Goal: Task Accomplishment & Management: Complete application form

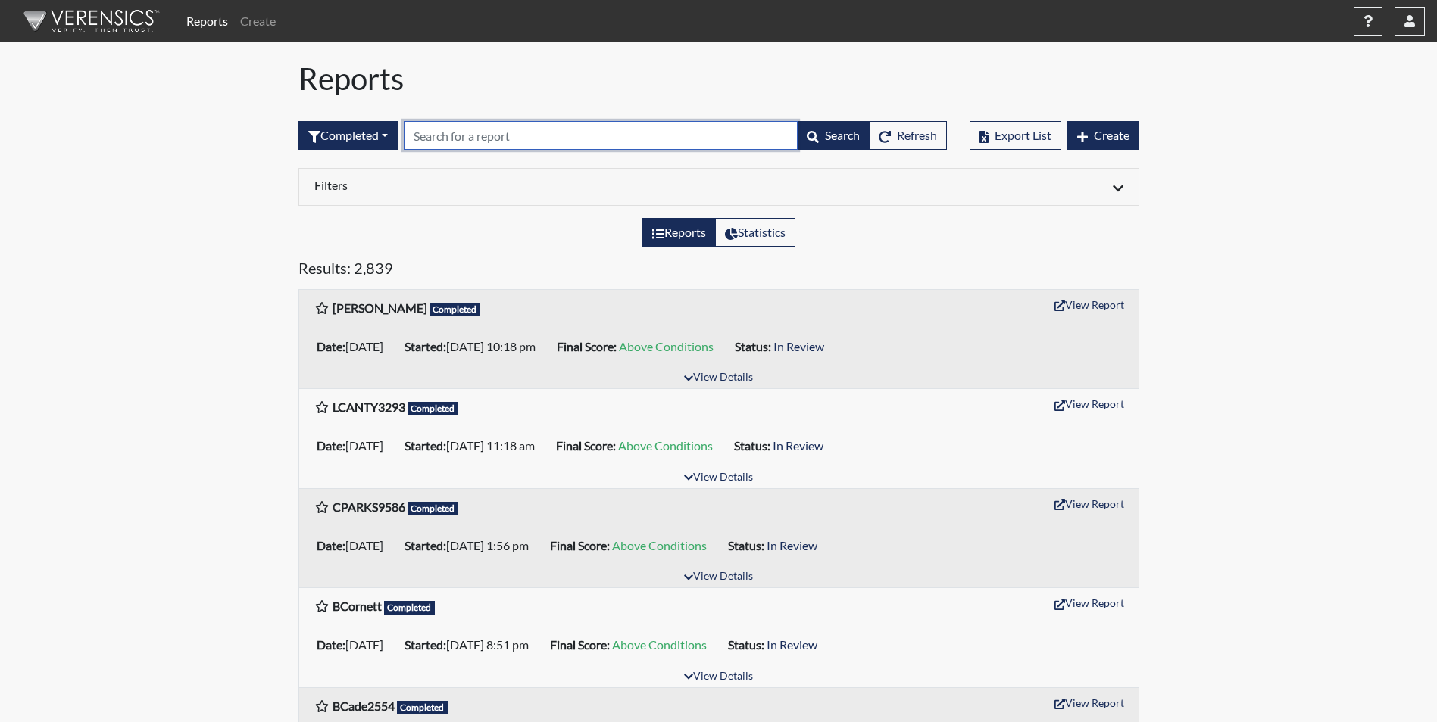
click at [449, 133] on input "text" at bounding box center [601, 135] width 394 height 29
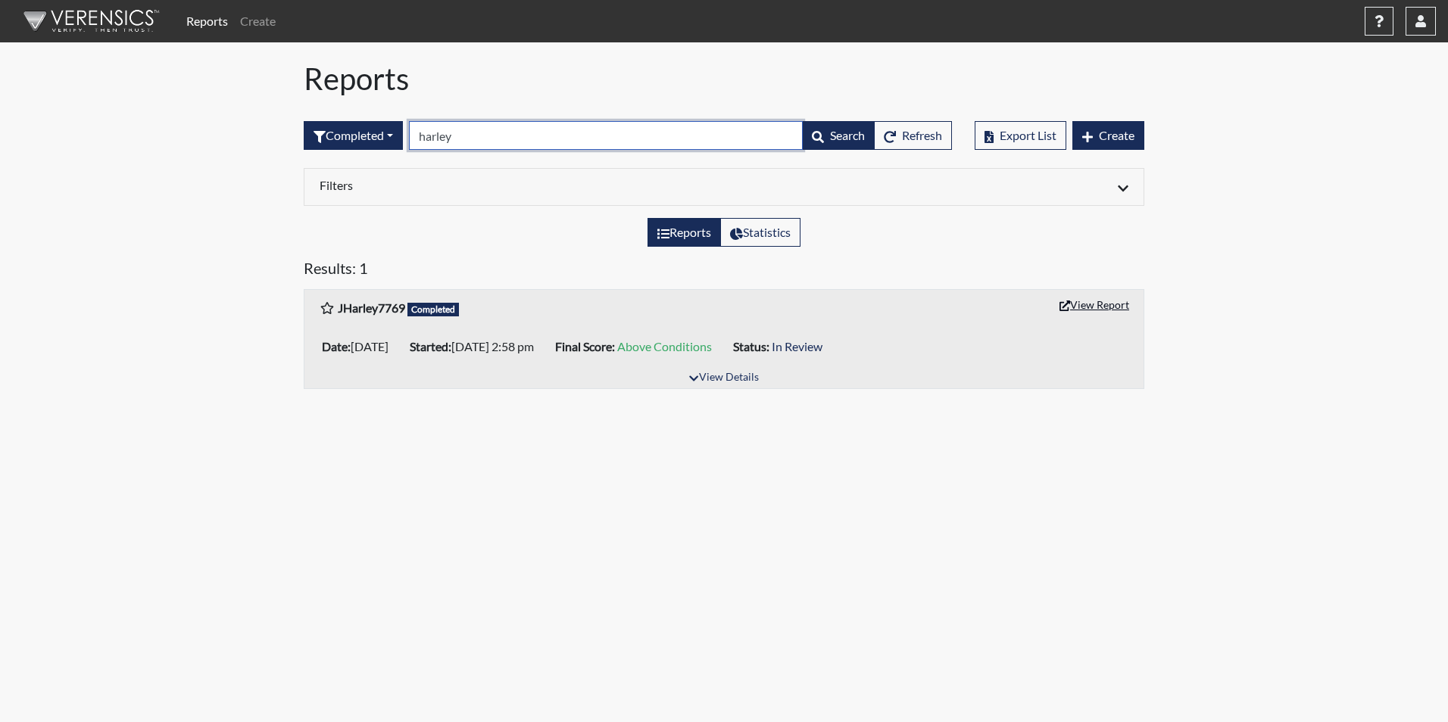
type input "harley"
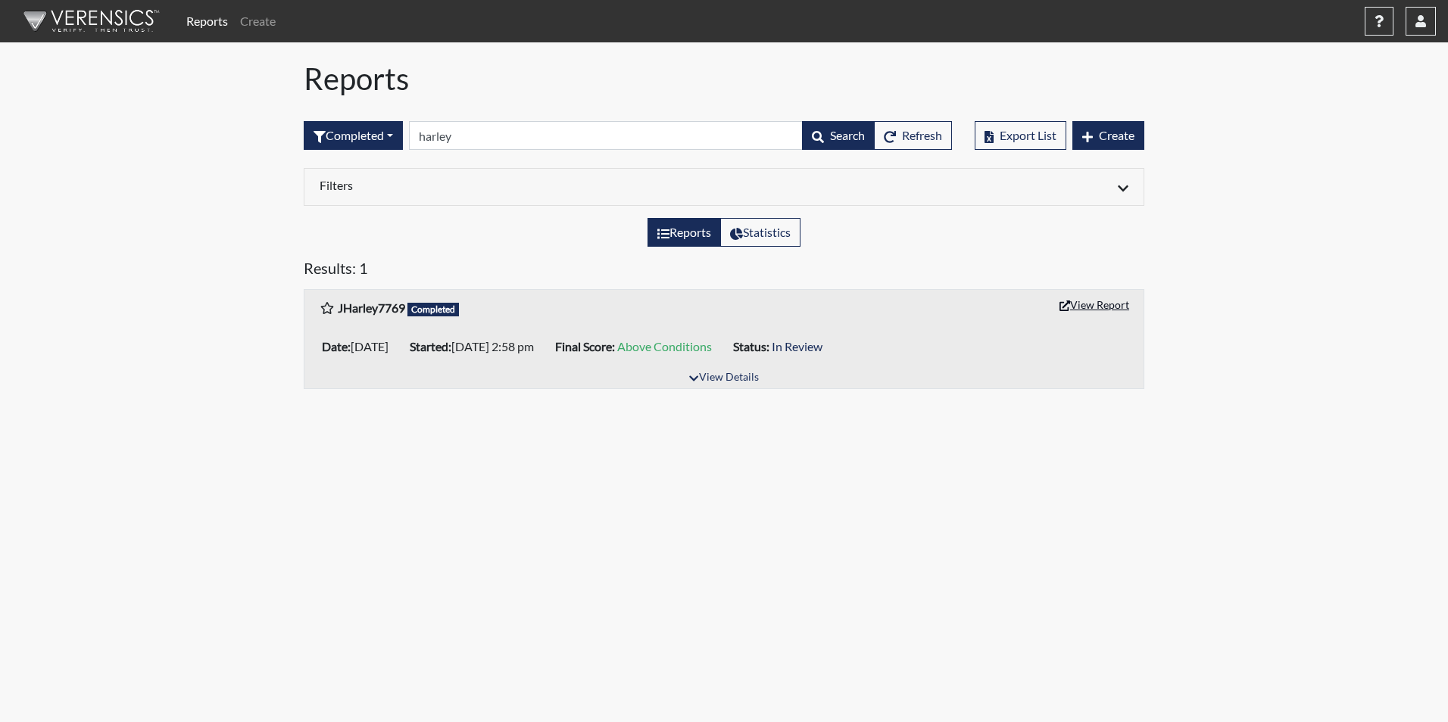
click at [1115, 306] on button "View Report" at bounding box center [1094, 304] width 83 height 23
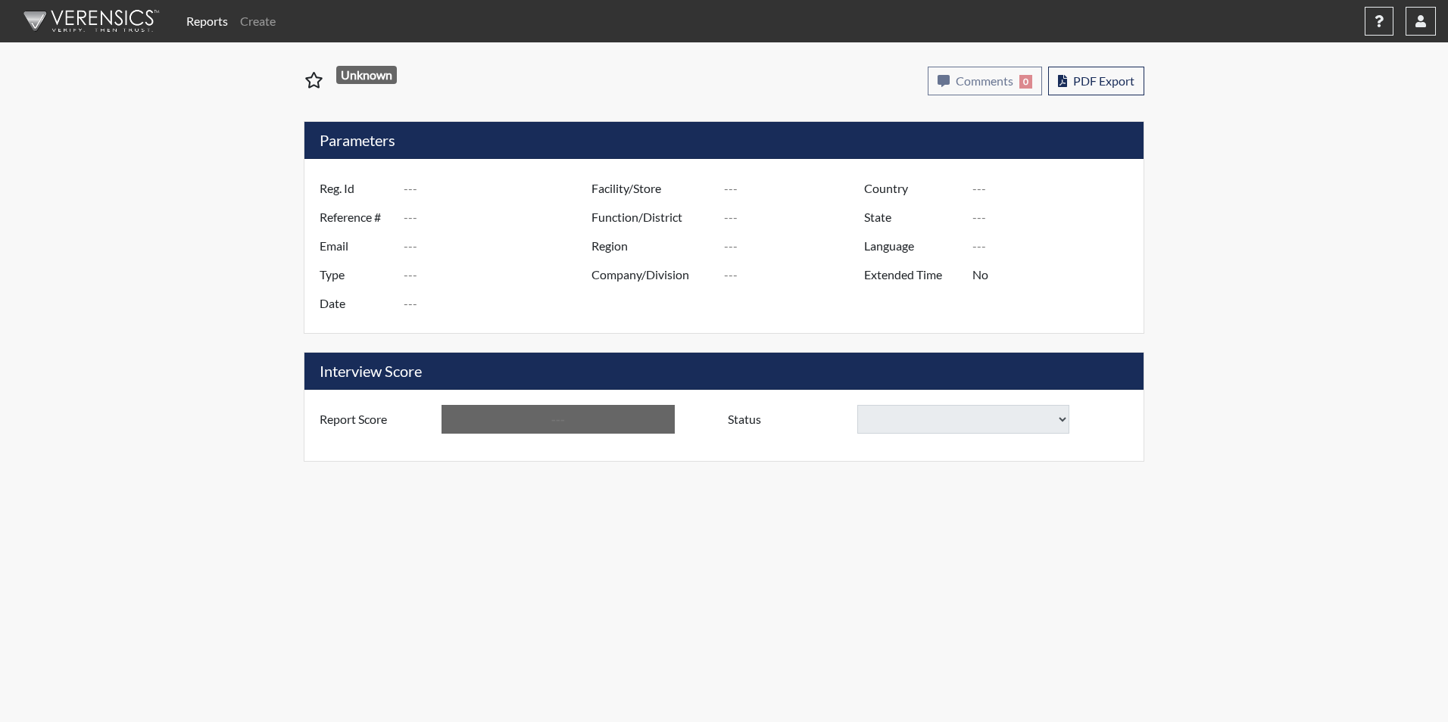
type input "JHarley7769"
type input "51491"
type input "msjessharley@yahoo.com"
type input "Corrections Pre-Employment"
type input "Sep 26, 2025"
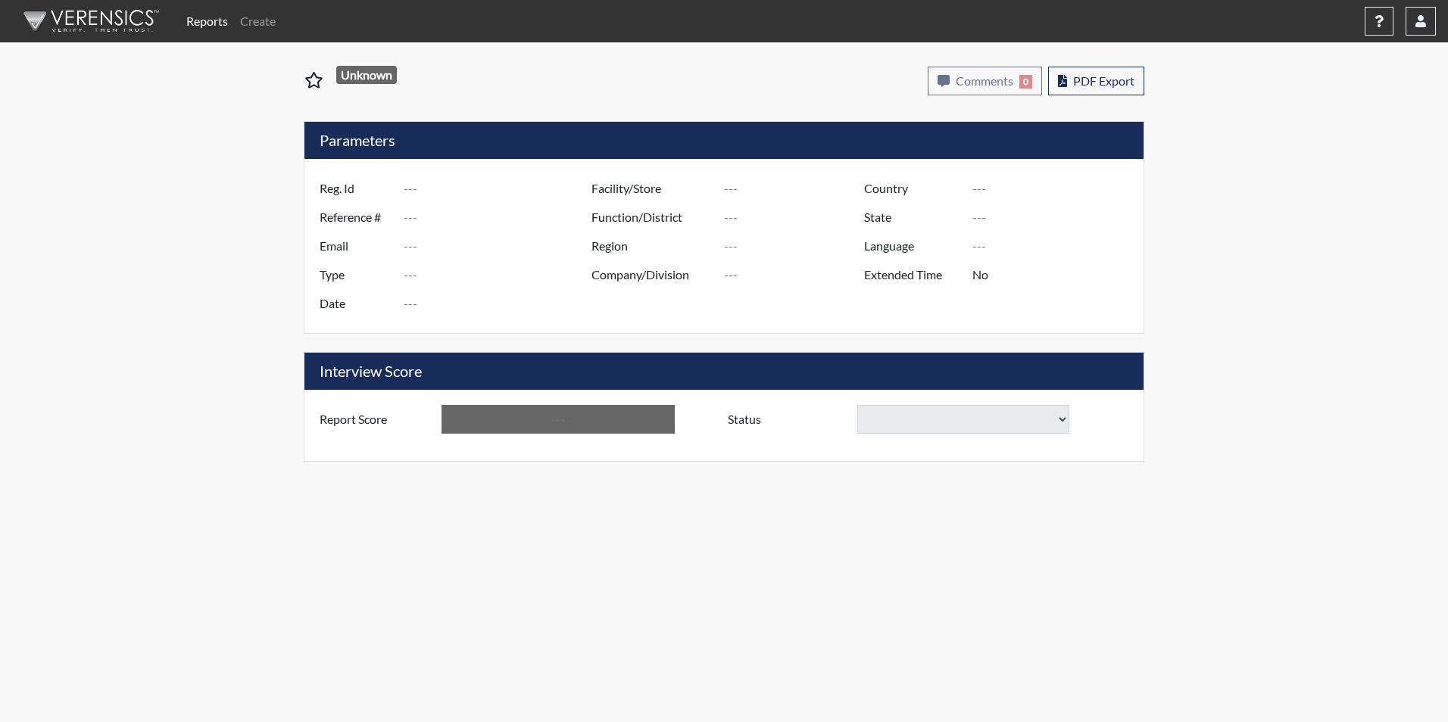
type input "Ridgeland CI"
type input "[GEOGRAPHIC_DATA]"
type input "[US_STATE]"
type input "English"
type input "Yes"
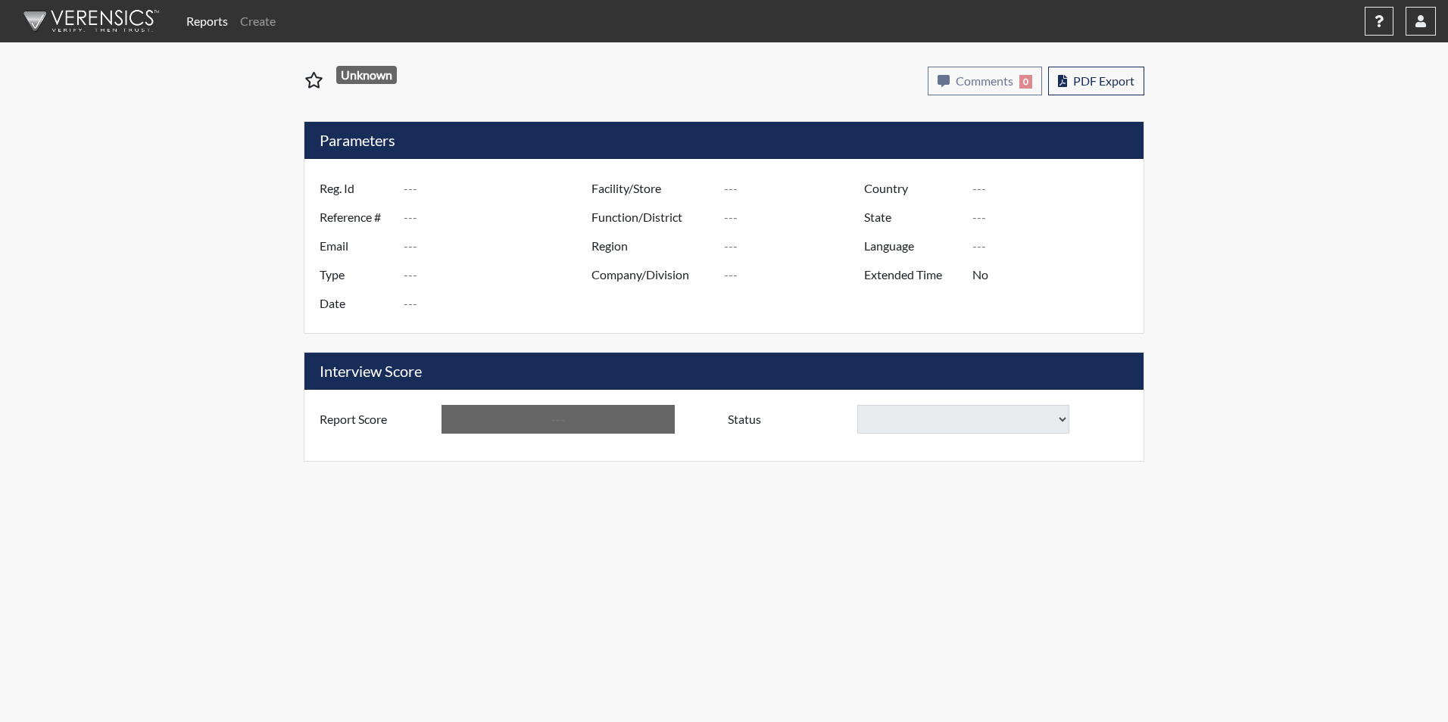
type input "Above Conditions"
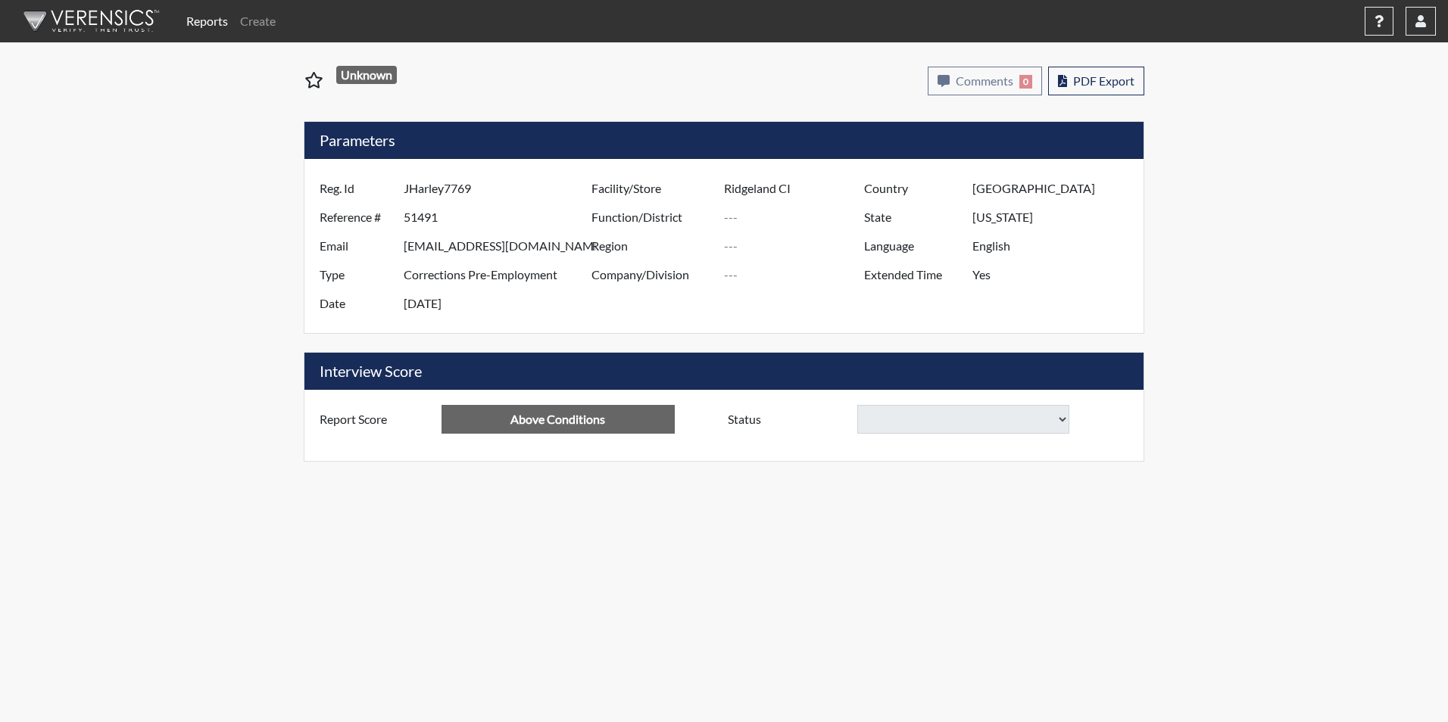
select select
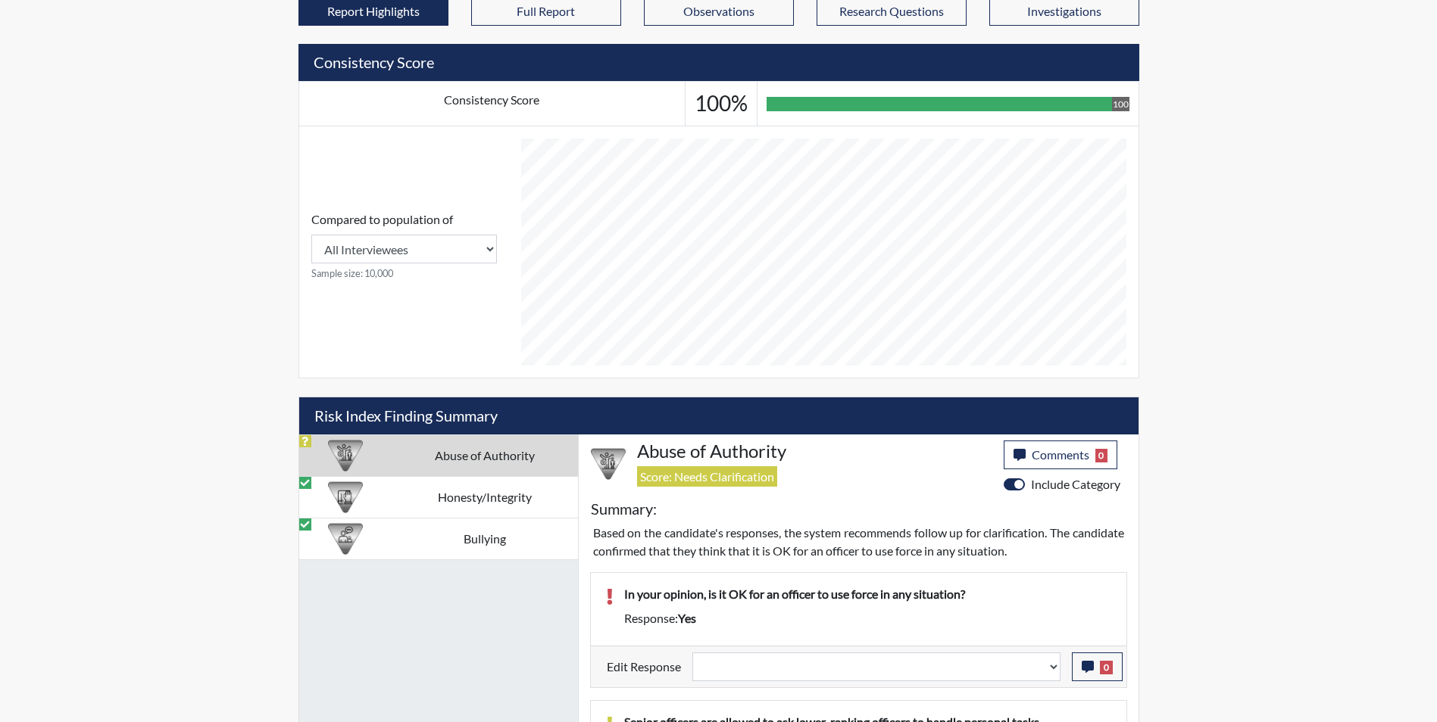
scroll to position [711, 0]
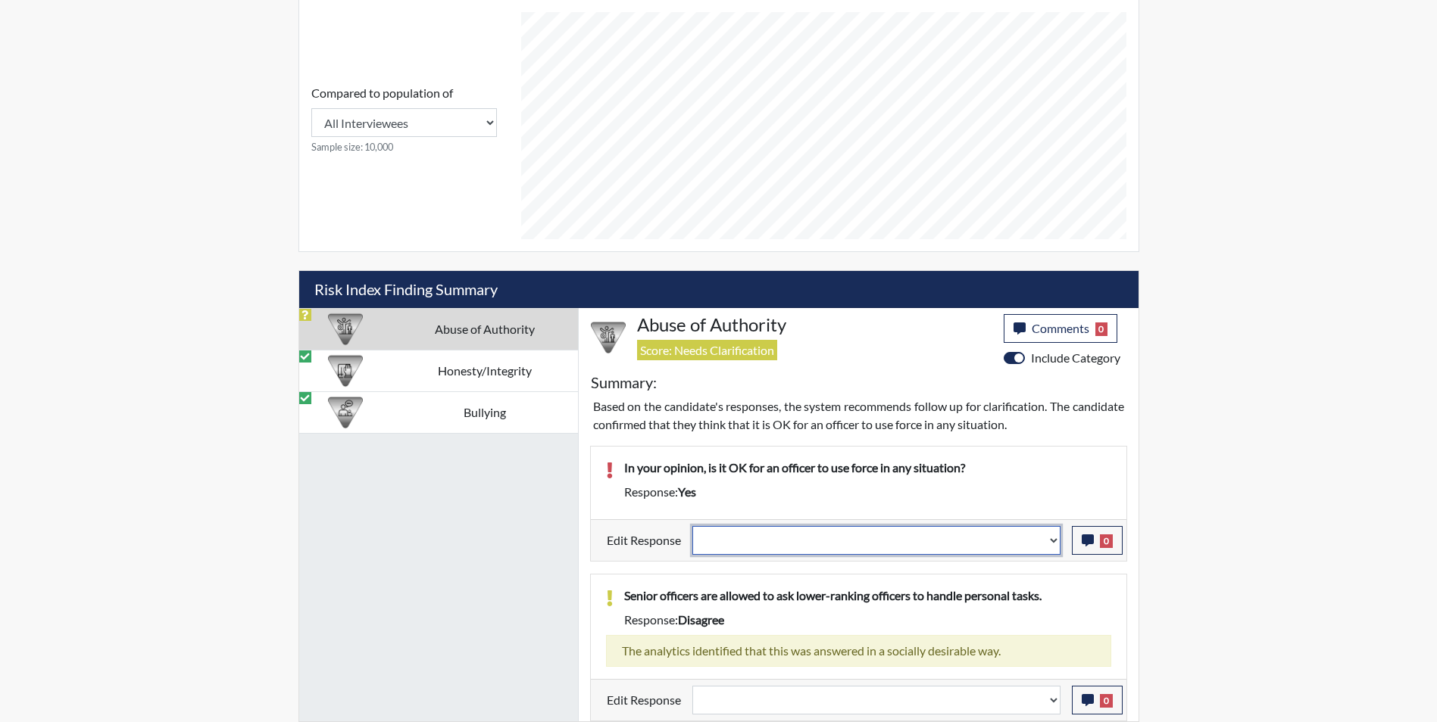
click at [785, 548] on select "Question is not relevant. Results will be updated. Reasonable explanation provi…" at bounding box center [876, 540] width 368 height 29
select select "reasonable-explanation-provided"
click at [692, 526] on select "Question is not relevant. Results will be updated. Reasonable explanation provi…" at bounding box center [876, 540] width 368 height 29
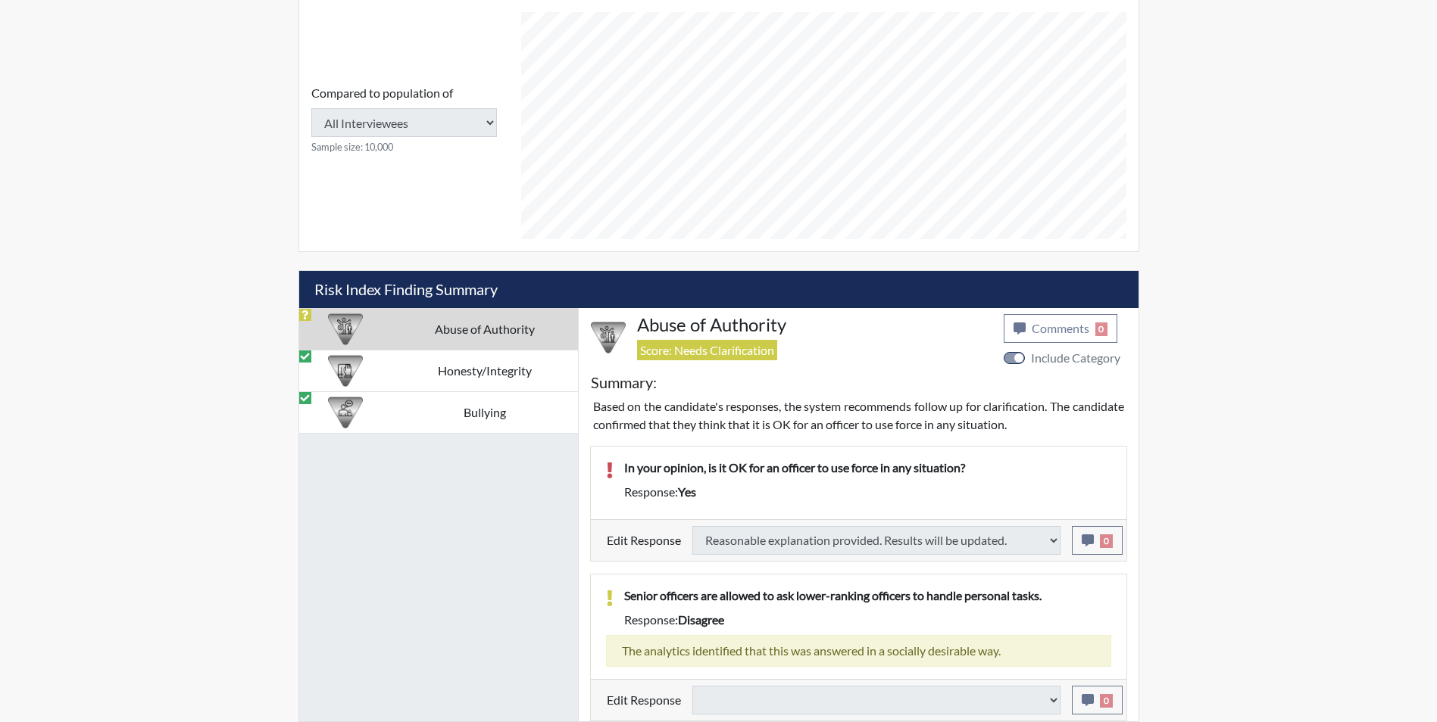
select select
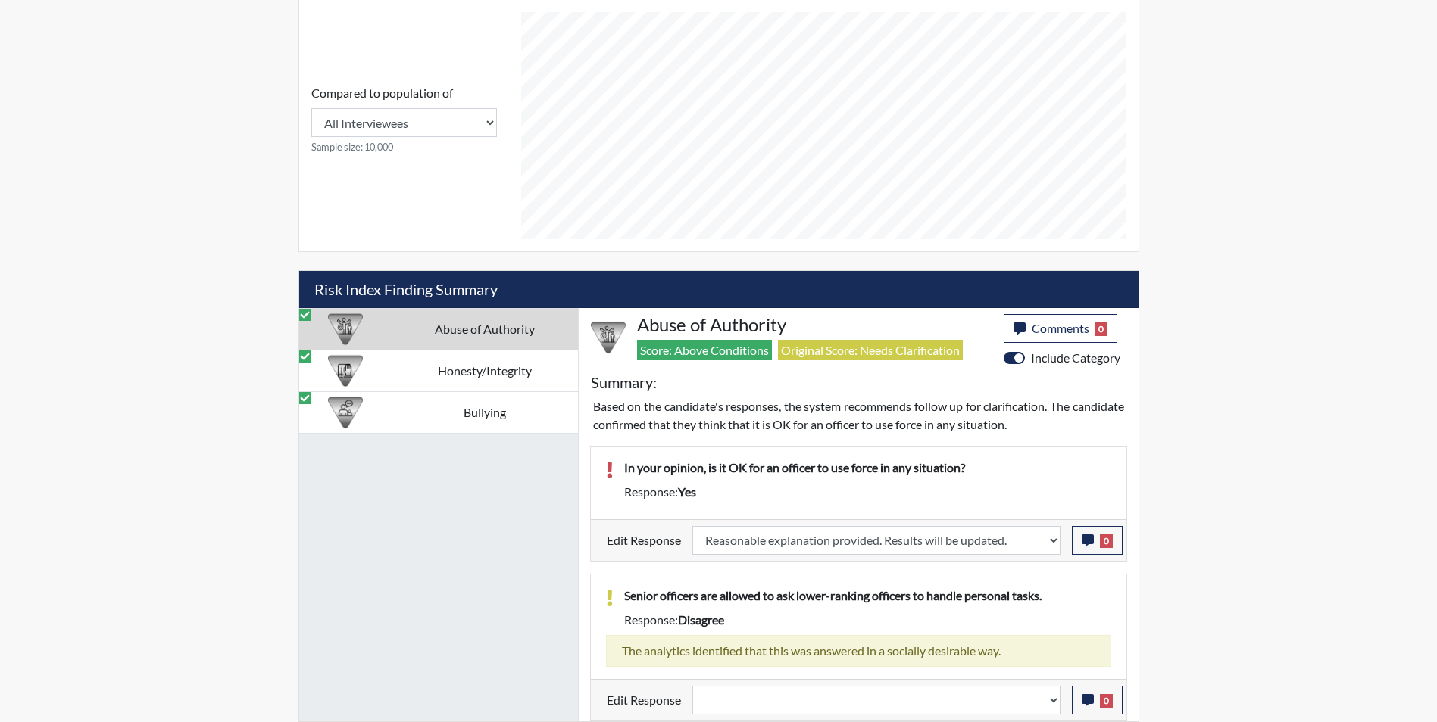
scroll to position [251, 629]
click at [1088, 544] on icon "button" at bounding box center [1087, 541] width 12 height 12
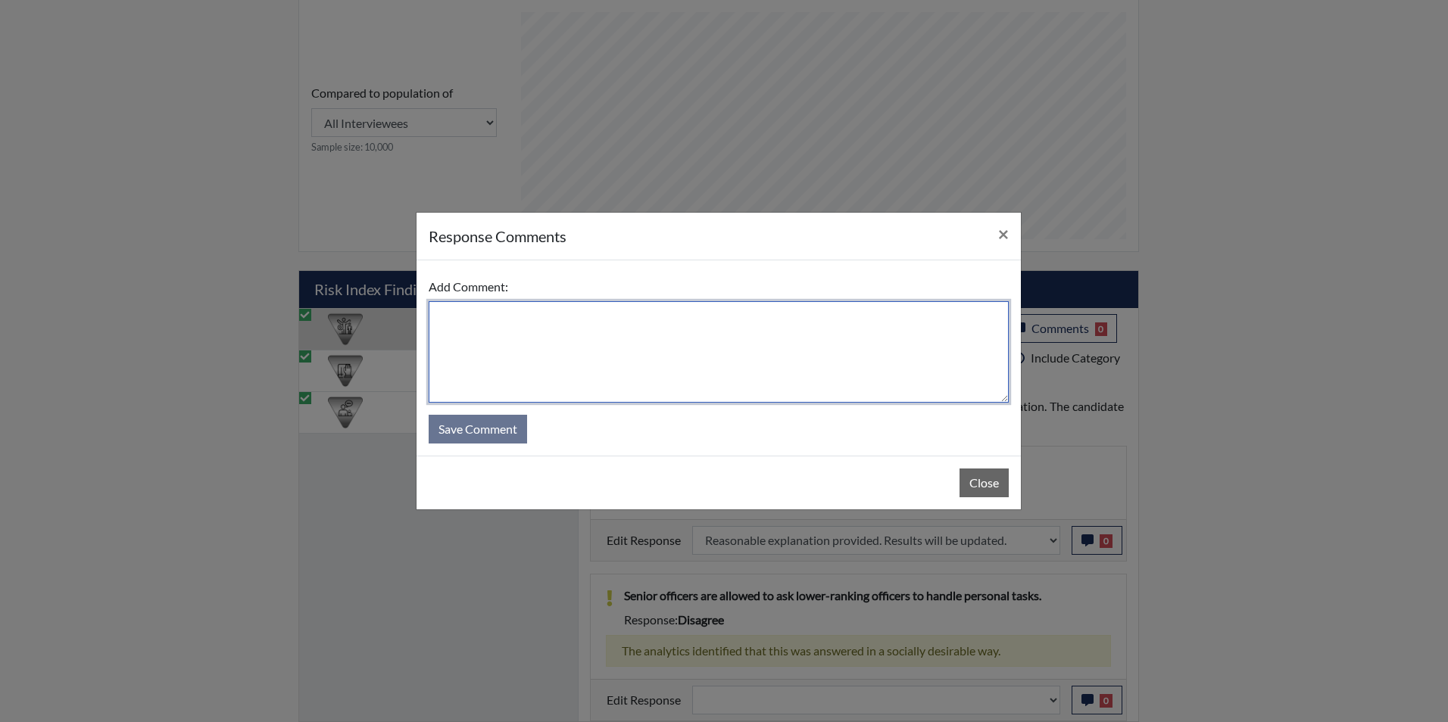
click at [531, 324] on textarea at bounding box center [719, 351] width 580 height 101
type textarea "Applicant answered no"
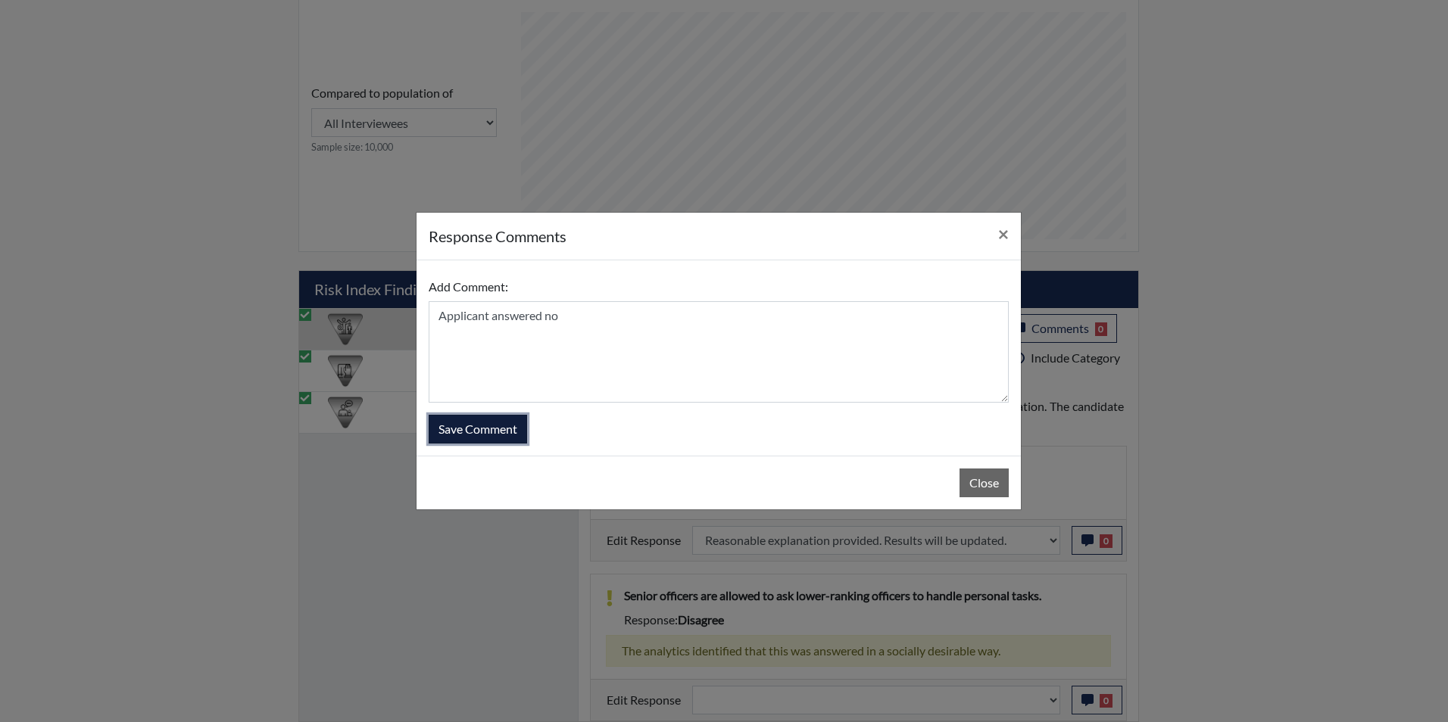
click at [475, 429] on button "Save Comment" at bounding box center [478, 429] width 98 height 29
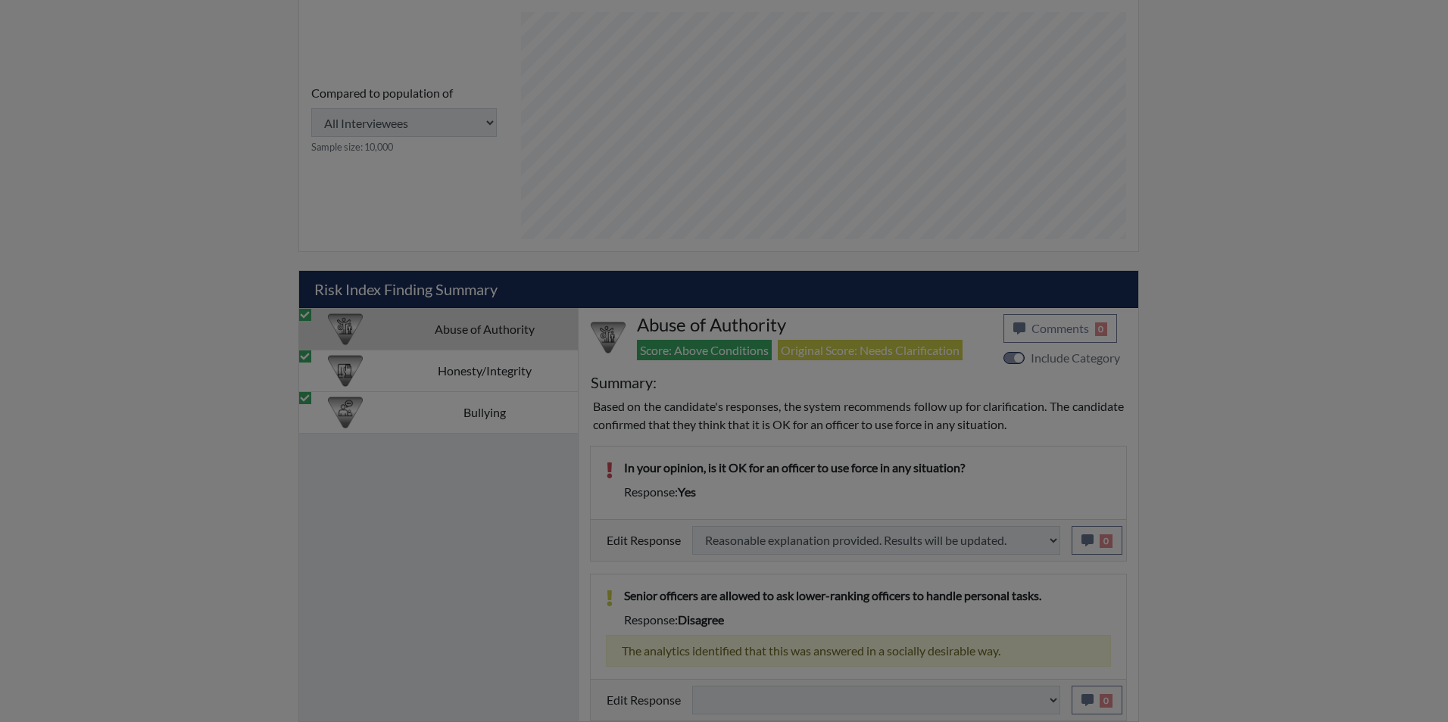
select select
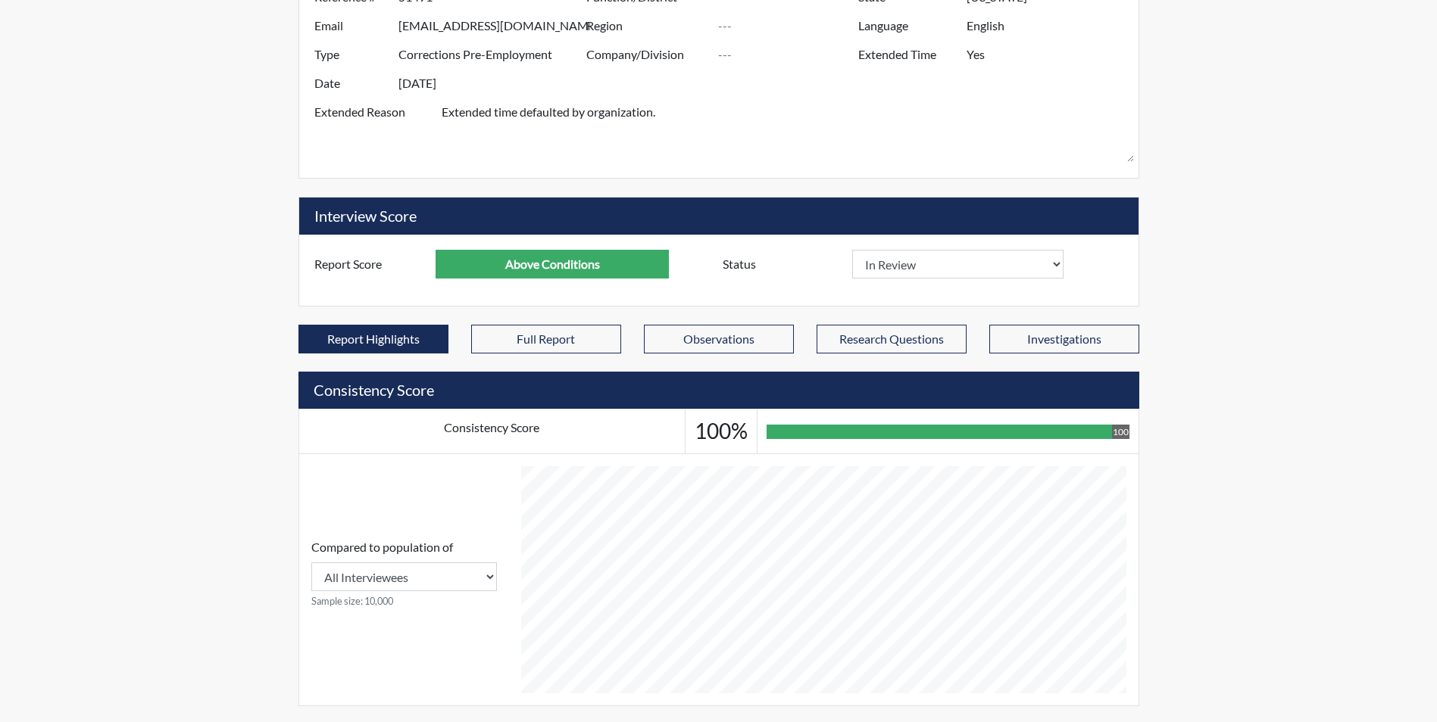
scroll to position [0, 0]
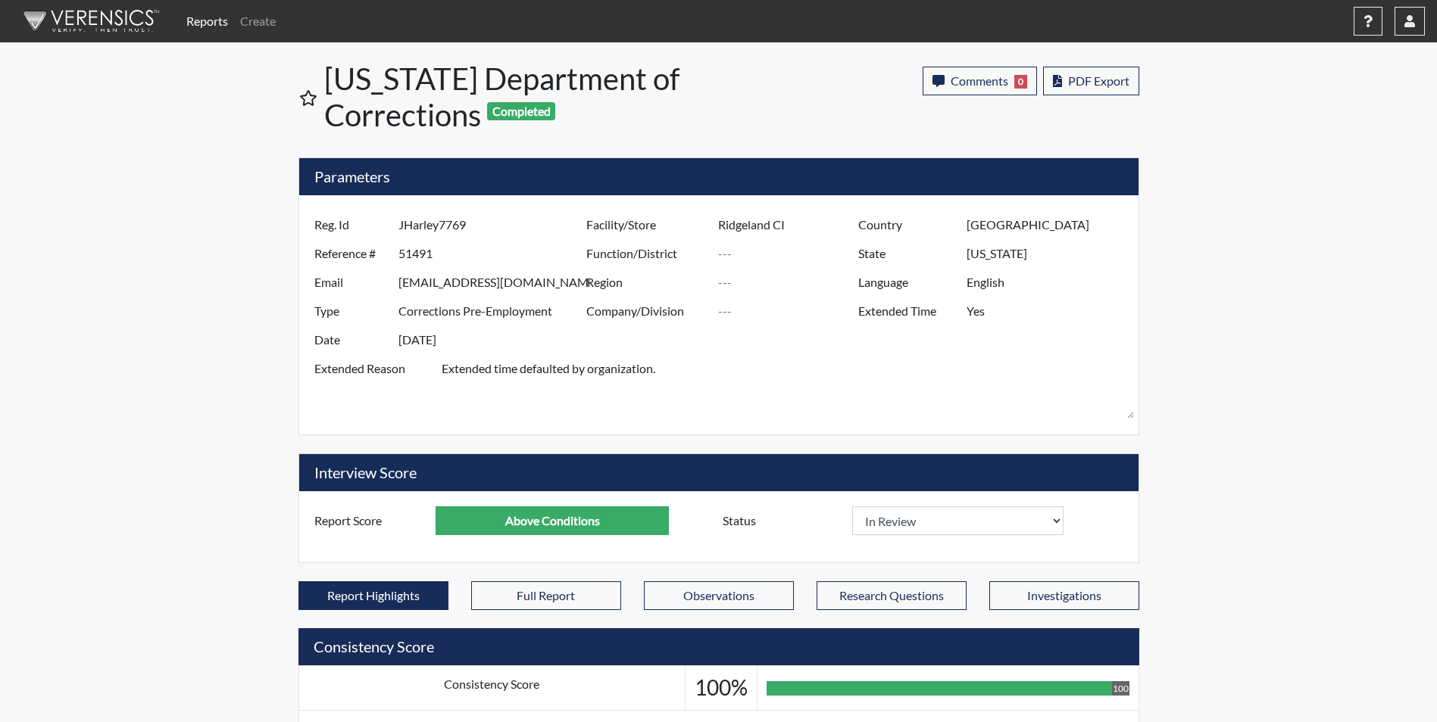
click at [94, 304] on div "Reports Create Help Center × Verensics Best Practices How to successfully use t…" at bounding box center [718, 717] width 1437 height 1434
